Goal: Task Accomplishment & Management: Use online tool/utility

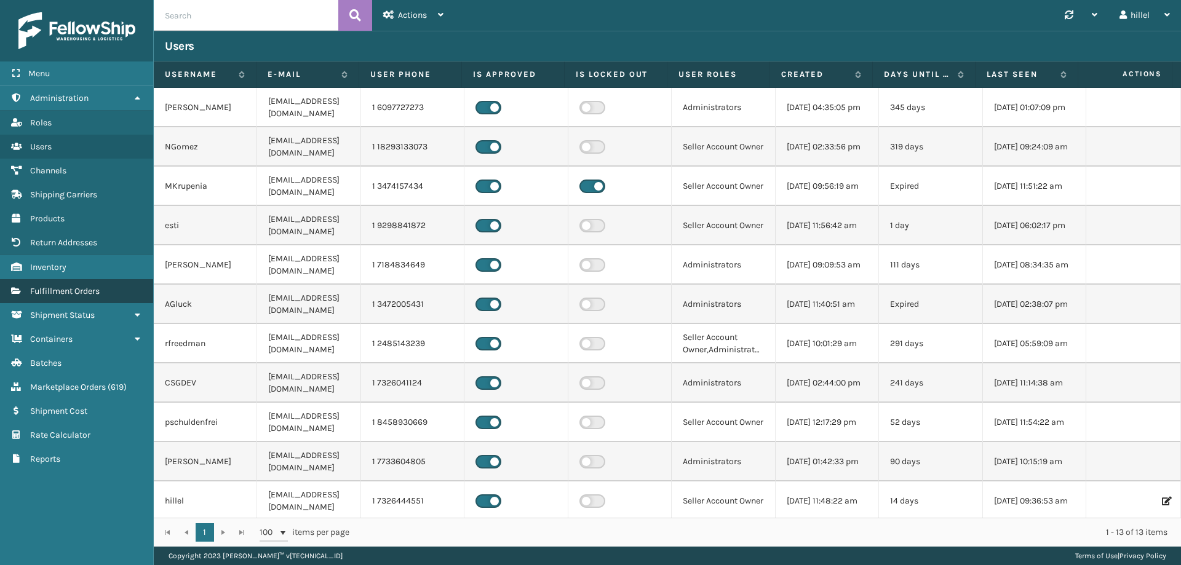
click at [76, 280] on link "Fulfillment Orders" at bounding box center [76, 291] width 153 height 24
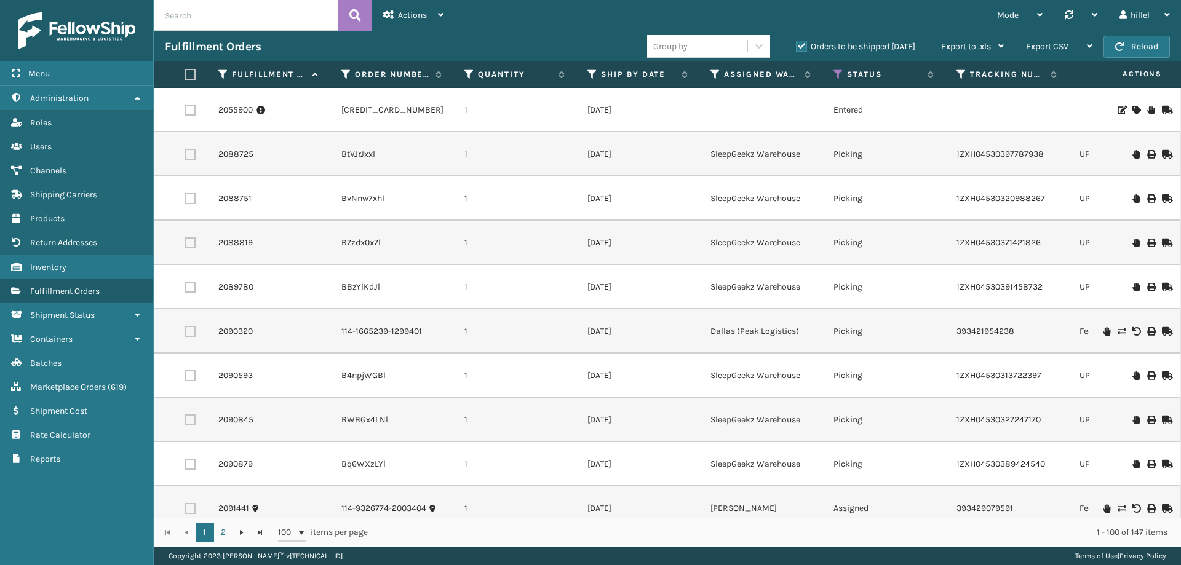
click at [347, 66] on th "Order Number" at bounding box center [391, 74] width 123 height 26
click at [346, 72] on icon at bounding box center [346, 74] width 10 height 11
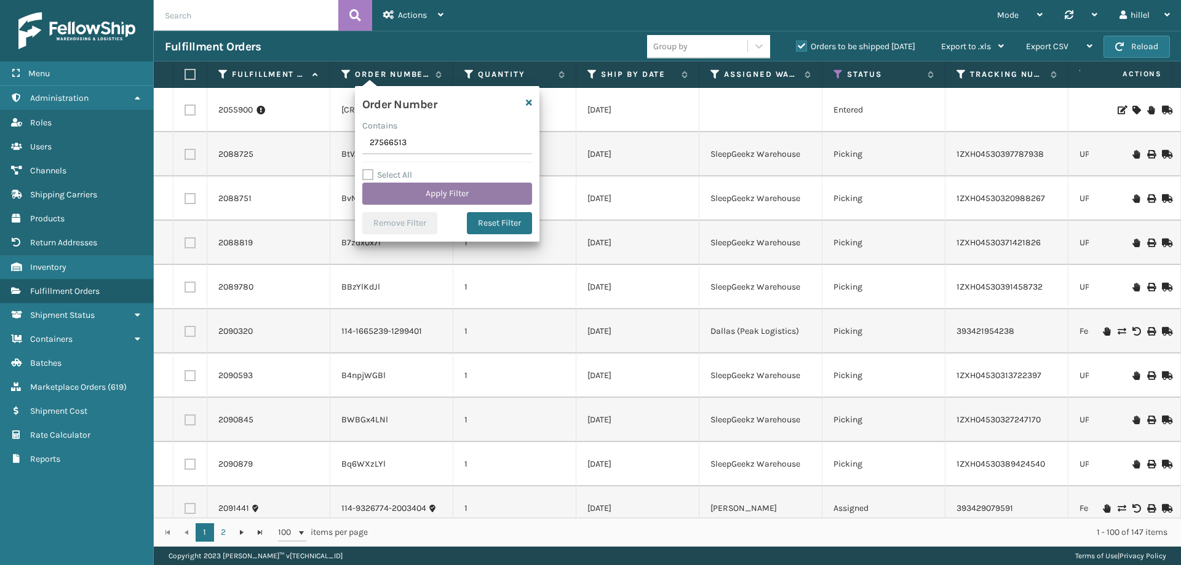
type input "27566513"
click at [437, 191] on button "Apply Filter" at bounding box center [447, 194] width 170 height 22
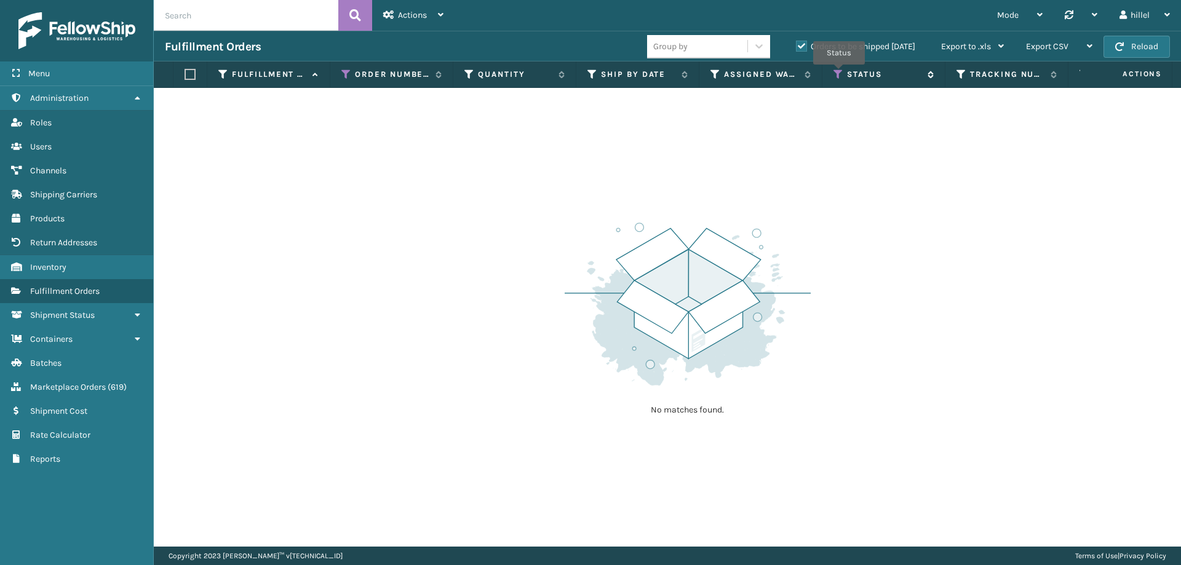
click at [840, 73] on icon at bounding box center [838, 74] width 10 height 11
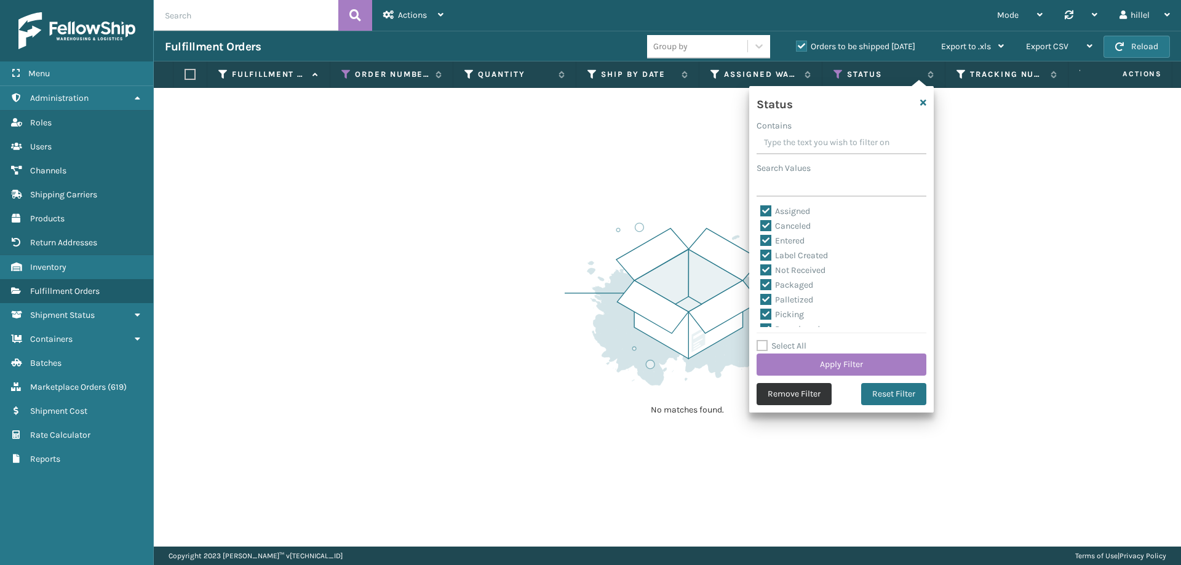
click at [771, 398] on button "Remove Filter" at bounding box center [793, 394] width 75 height 22
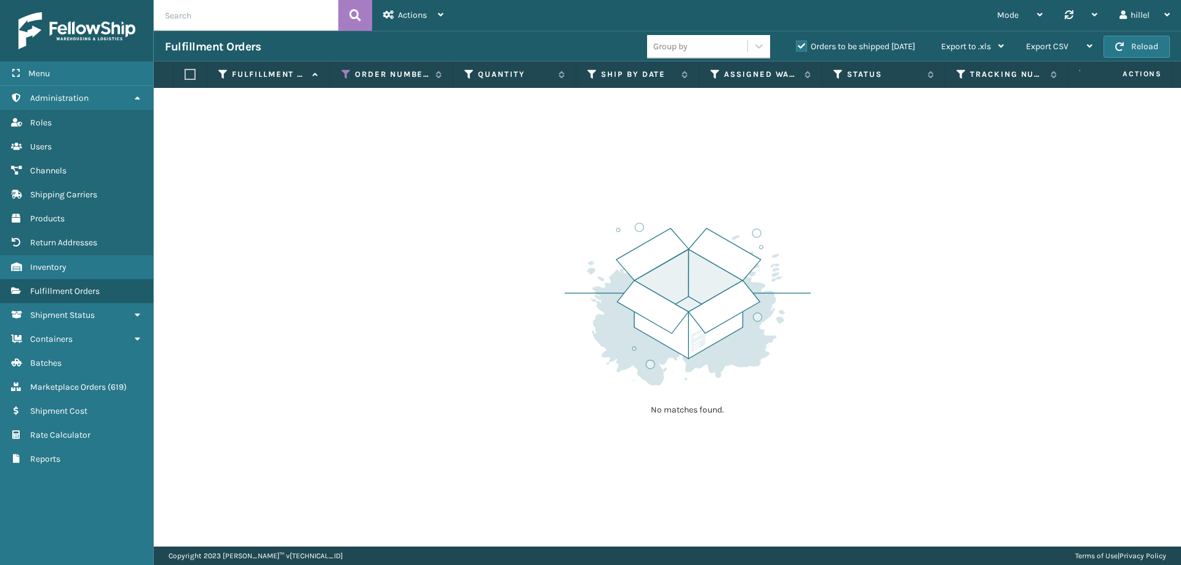
click at [802, 46] on label "Orders to be shipped [DATE]" at bounding box center [855, 46] width 119 height 10
click at [796, 46] on input "Orders to be shipped [DATE]" at bounding box center [796, 43] width 1 height 8
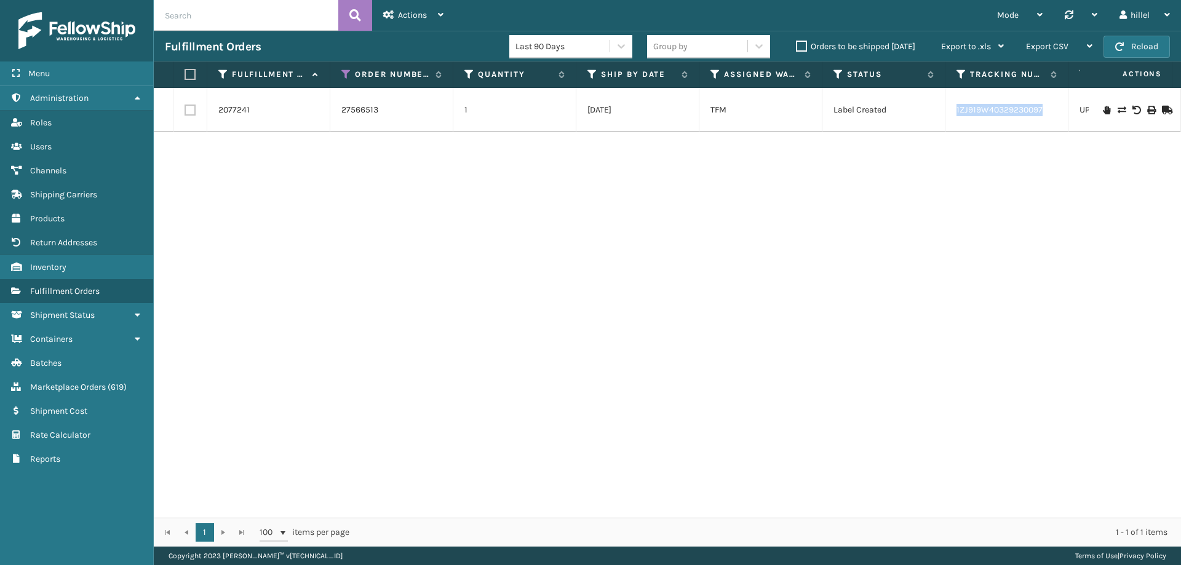
drag, startPoint x: 1052, startPoint y: 109, endPoint x: 952, endPoint y: 111, distance: 100.3
click at [952, 111] on td "1ZJ919W40329230097" at bounding box center [1006, 110] width 123 height 44
copy link "1ZJ919W40329230097"
drag, startPoint x: 390, startPoint y: 110, endPoint x: 339, endPoint y: 110, distance: 51.0
click at [339, 110] on td "27566513" at bounding box center [391, 110] width 123 height 44
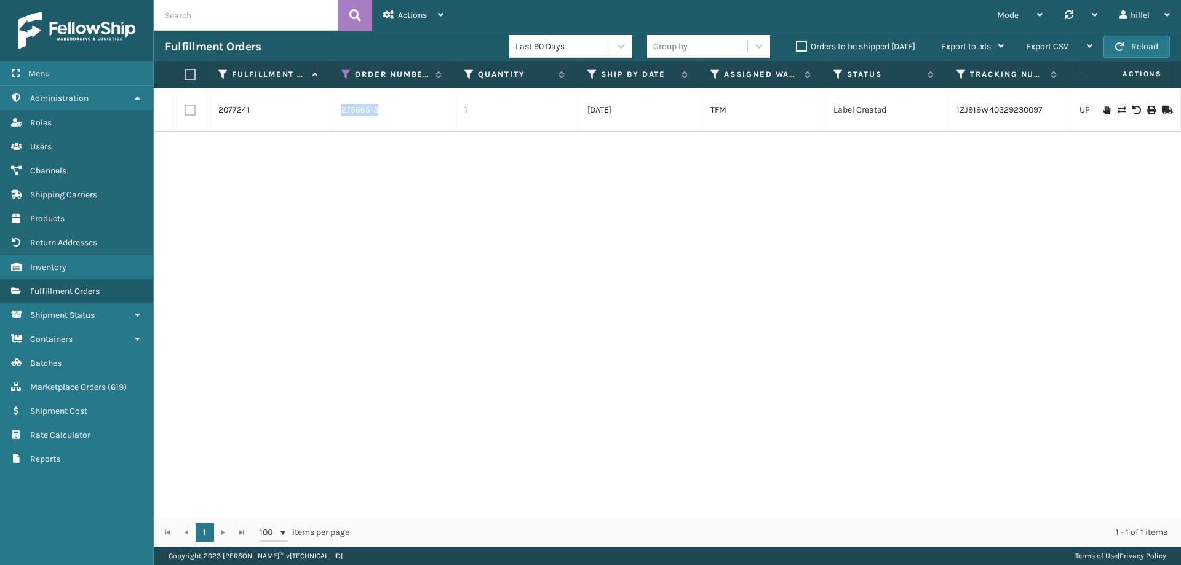
copy link "27566513"
drag, startPoint x: 1044, startPoint y: 108, endPoint x: 946, endPoint y: 109, distance: 97.2
click at [946, 109] on td "1ZJ919W40329230097" at bounding box center [1006, 110] width 123 height 44
copy link "1ZJ919W40329230097"
click at [346, 75] on icon at bounding box center [346, 74] width 10 height 11
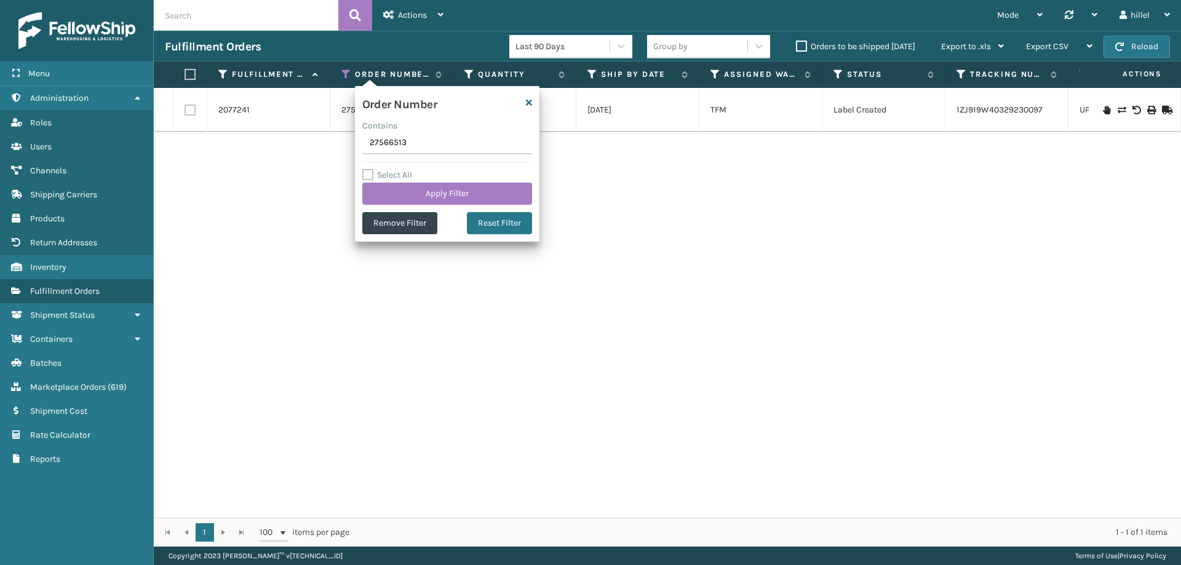
drag, startPoint x: 415, startPoint y: 145, endPoint x: 319, endPoint y: 146, distance: 96.5
click at [319, 146] on section "Fulfillment Orders Last 90 Days Group by Orders to be shipped [DATE] Export to …" at bounding box center [667, 289] width 1027 height 516
type input "26779162"
click at [410, 183] on button "Apply Filter" at bounding box center [447, 194] width 170 height 22
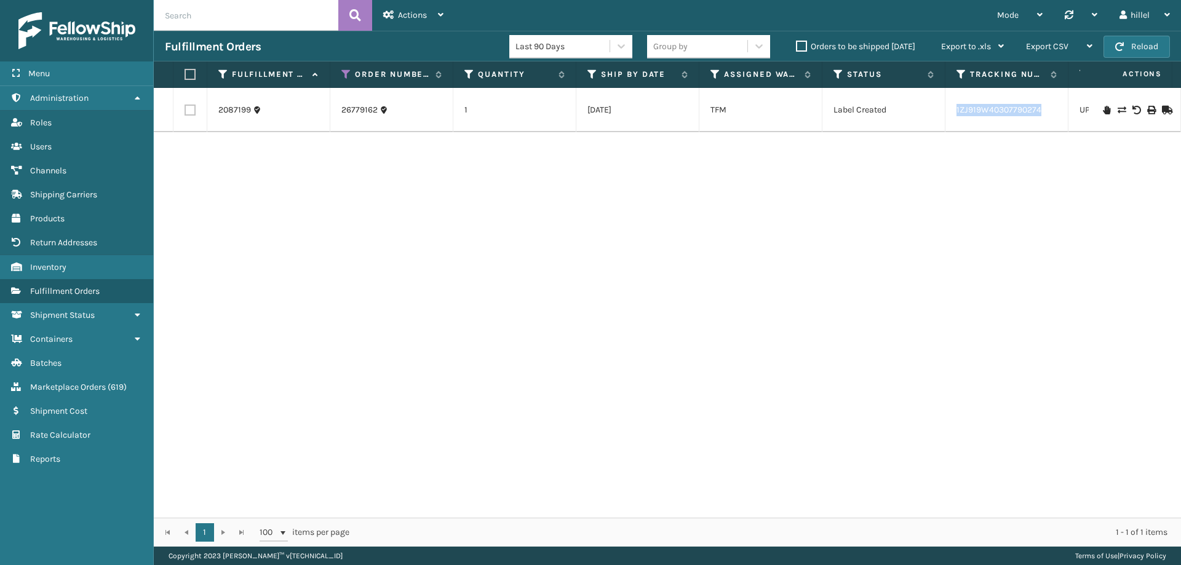
drag, startPoint x: 1042, startPoint y: 109, endPoint x: 946, endPoint y: 111, distance: 96.6
click at [946, 111] on td "1ZJ919W40307790274" at bounding box center [1006, 110] width 123 height 44
copy link "1ZJ919W40307790274"
click at [1130, 14] on div "hillel" at bounding box center [1144, 15] width 50 height 31
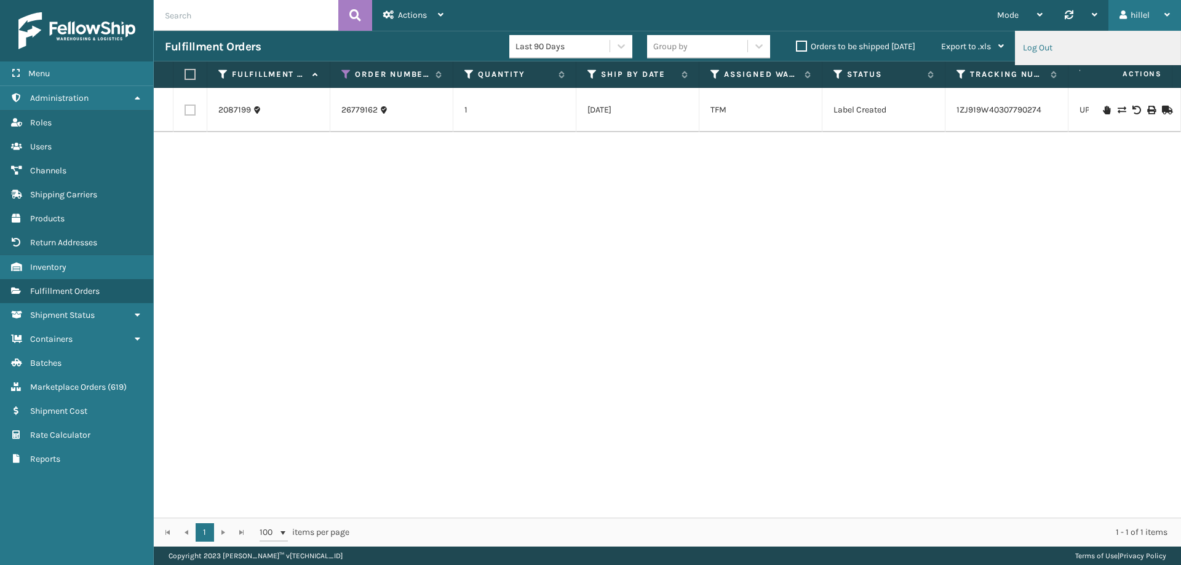
click at [1061, 39] on li "Log Out" at bounding box center [1097, 47] width 165 height 33
